Goal: Obtain resource: Obtain resource

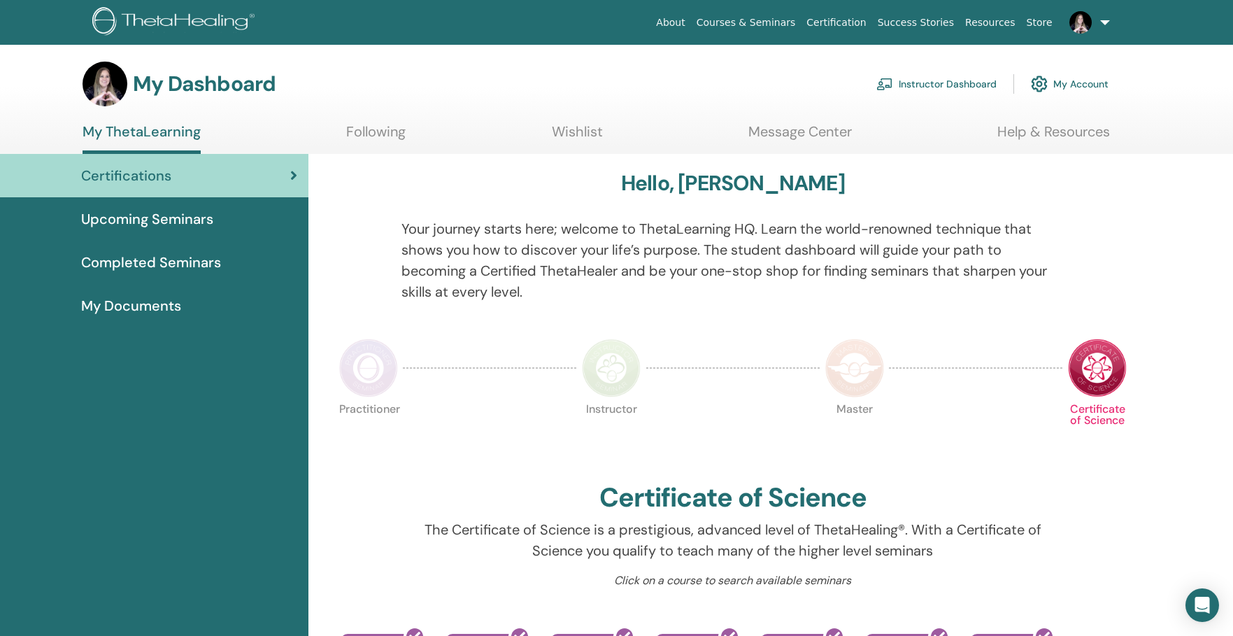
click at [959, 84] on link "Instructor Dashboard" at bounding box center [936, 84] width 120 height 31
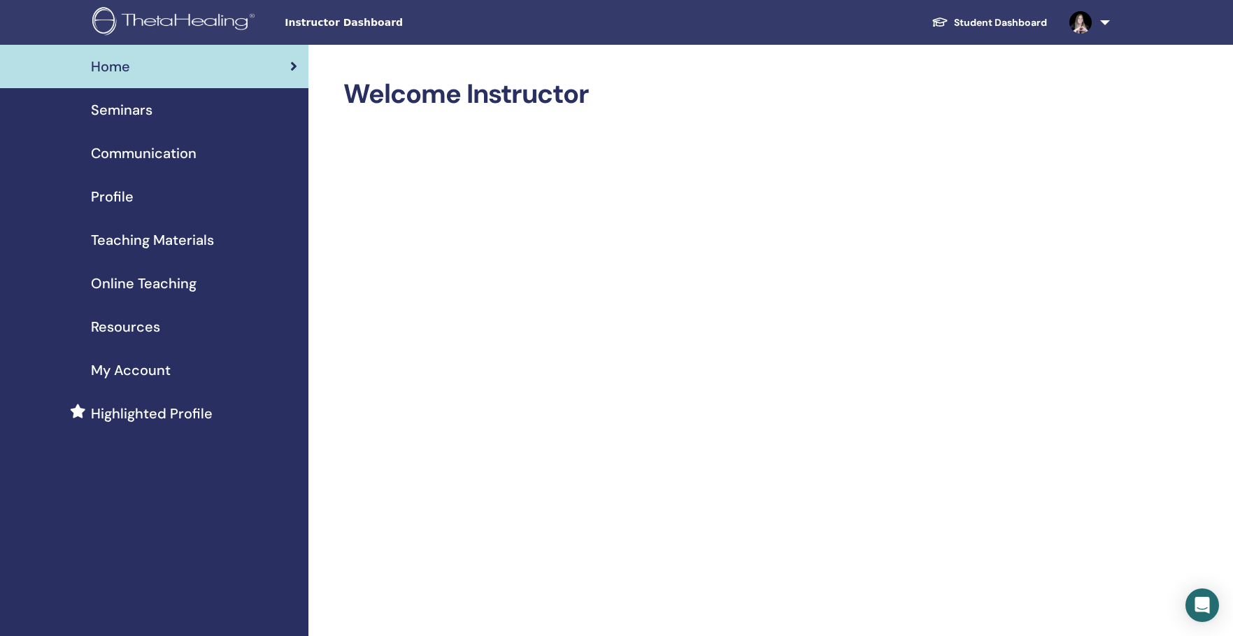
click at [156, 285] on span "Online Teaching" at bounding box center [144, 283] width 106 height 21
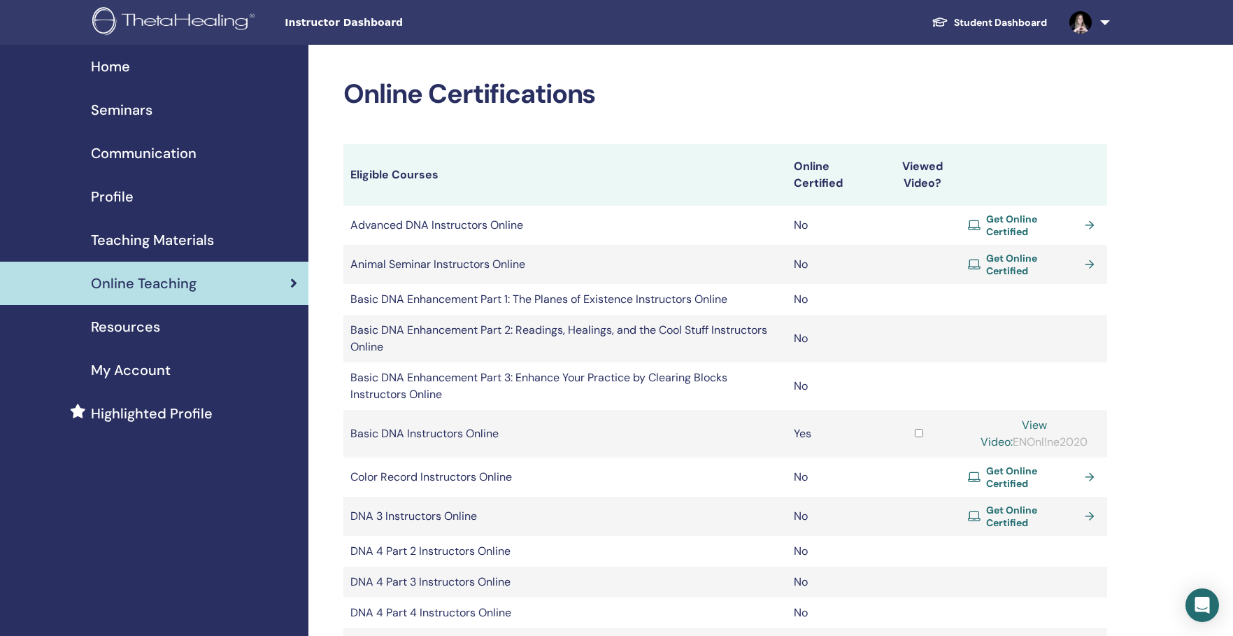
scroll to position [1, 0]
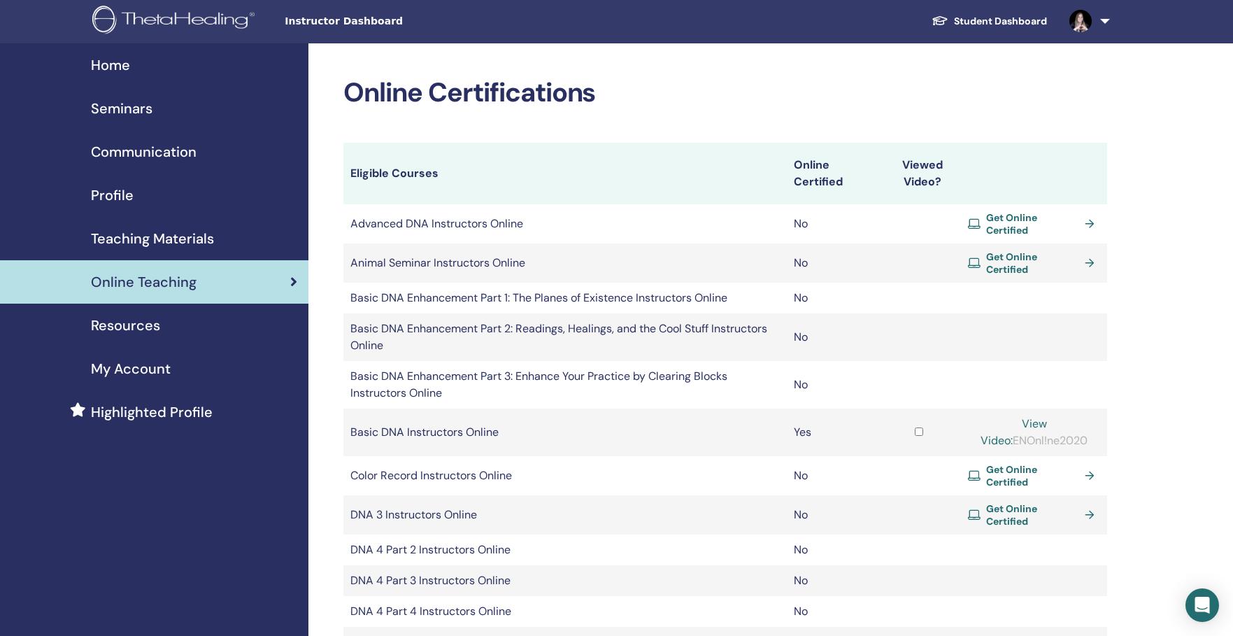
click at [169, 247] on span "Teaching Materials" at bounding box center [152, 238] width 123 height 21
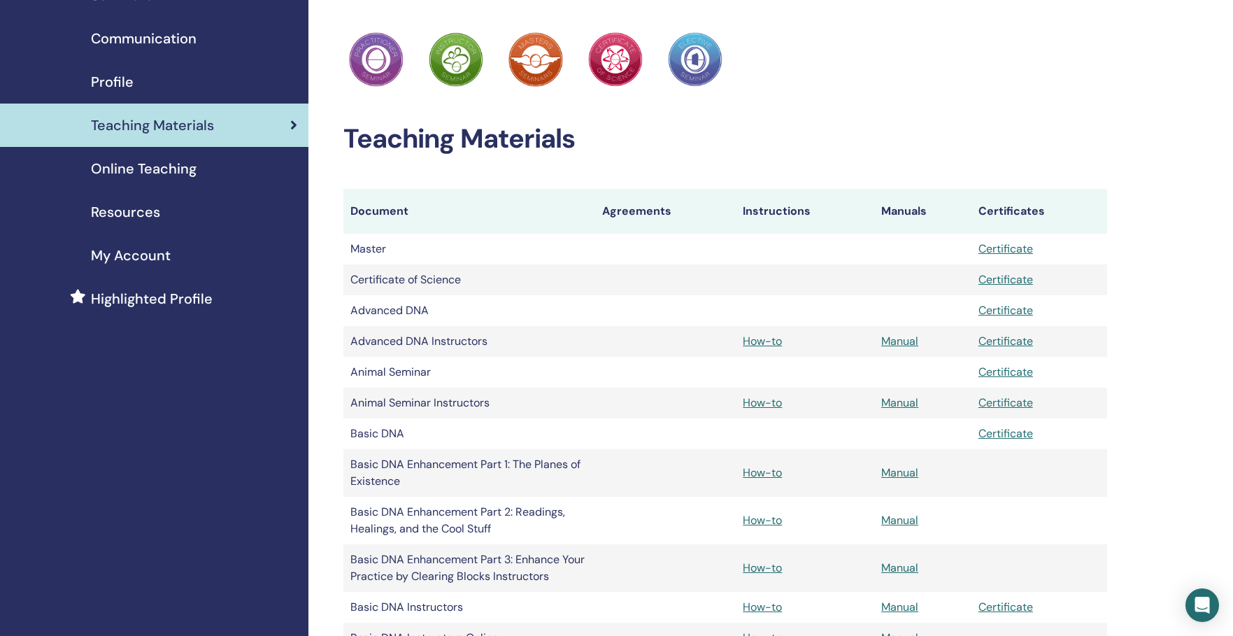
scroll to position [136, 0]
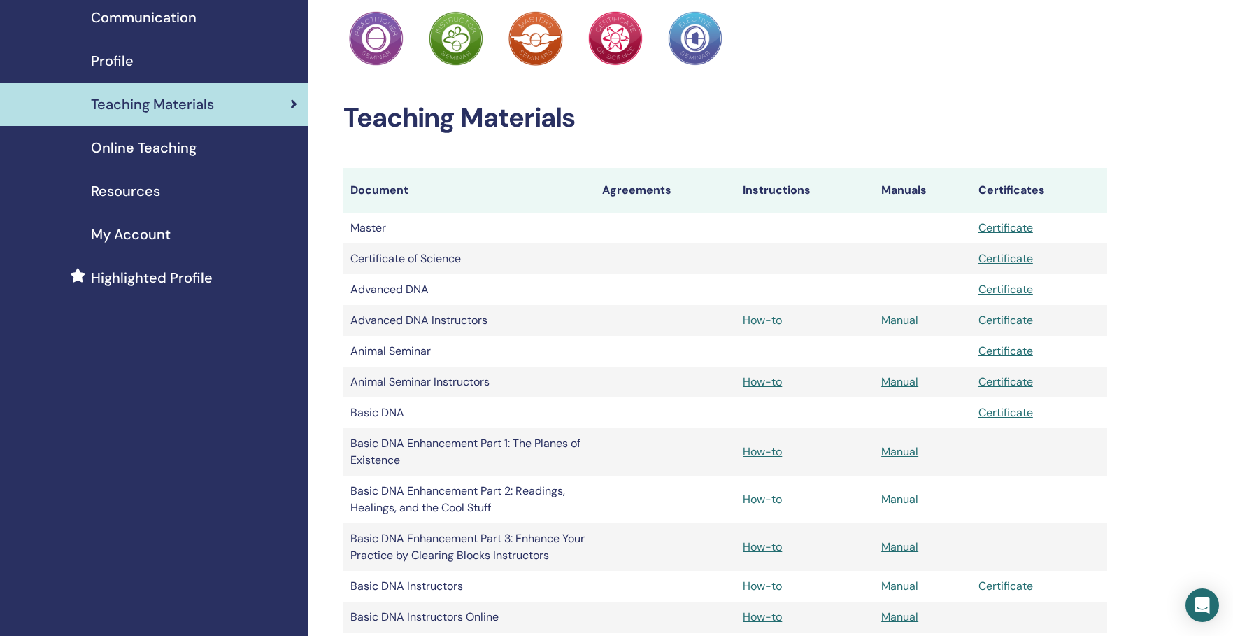
click at [898, 588] on link "Manual" at bounding box center [899, 585] width 37 height 15
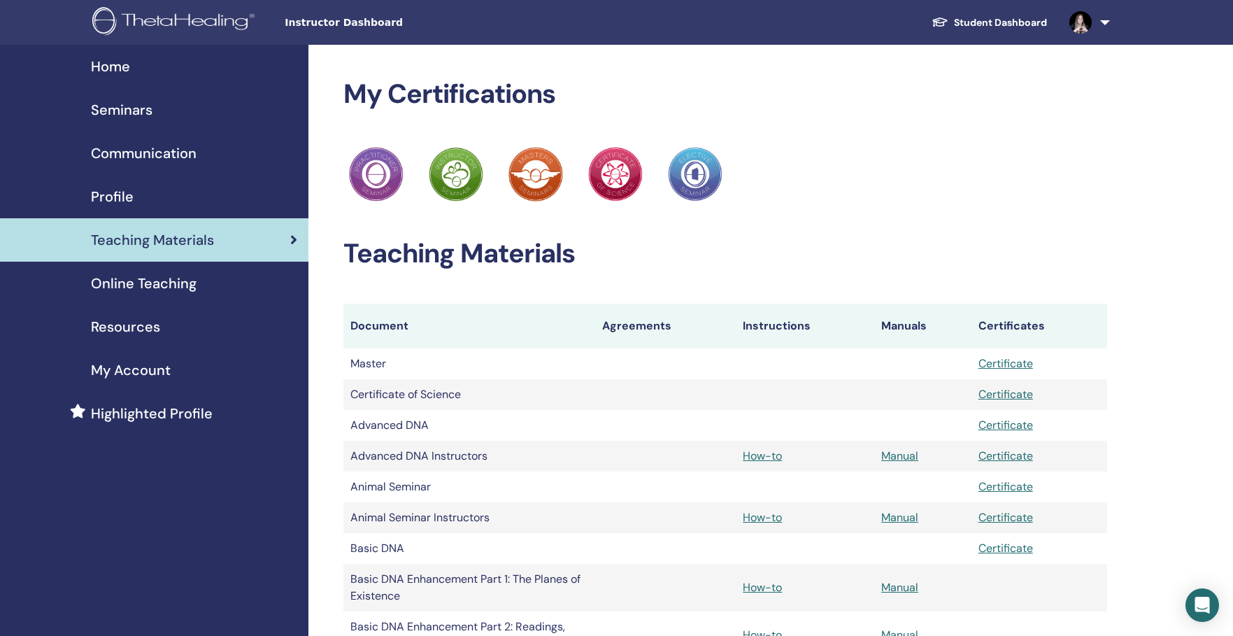
scroll to position [136, 0]
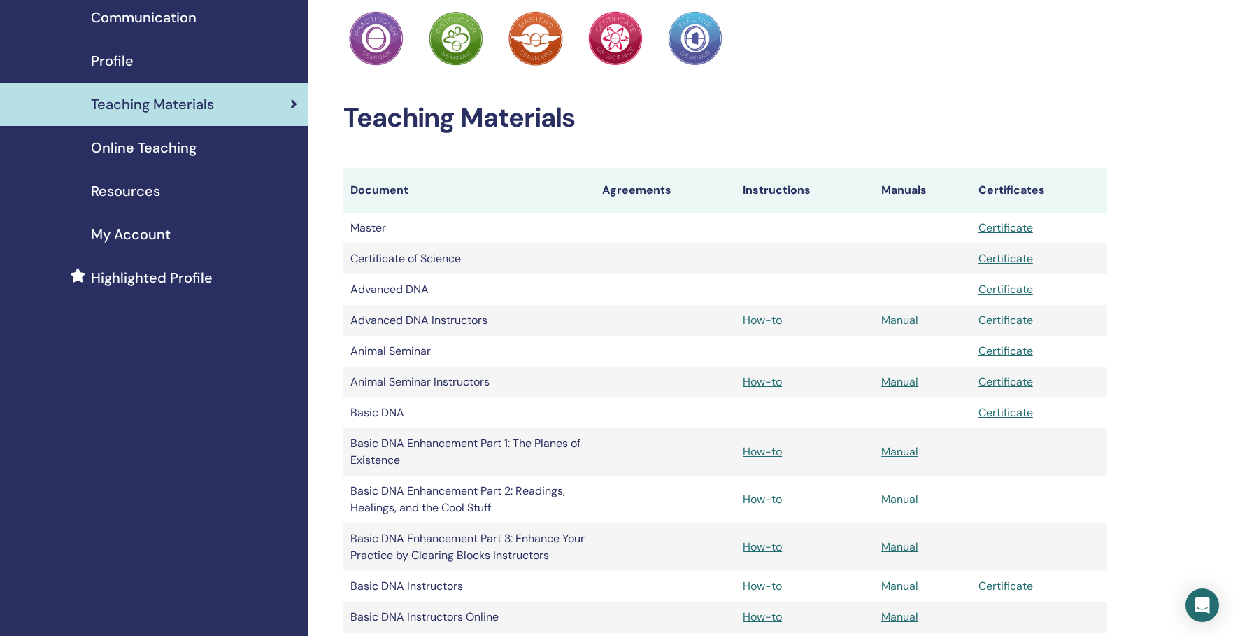
click at [777, 589] on link "How-to" at bounding box center [762, 585] width 39 height 15
